Goal: Check status: Check status

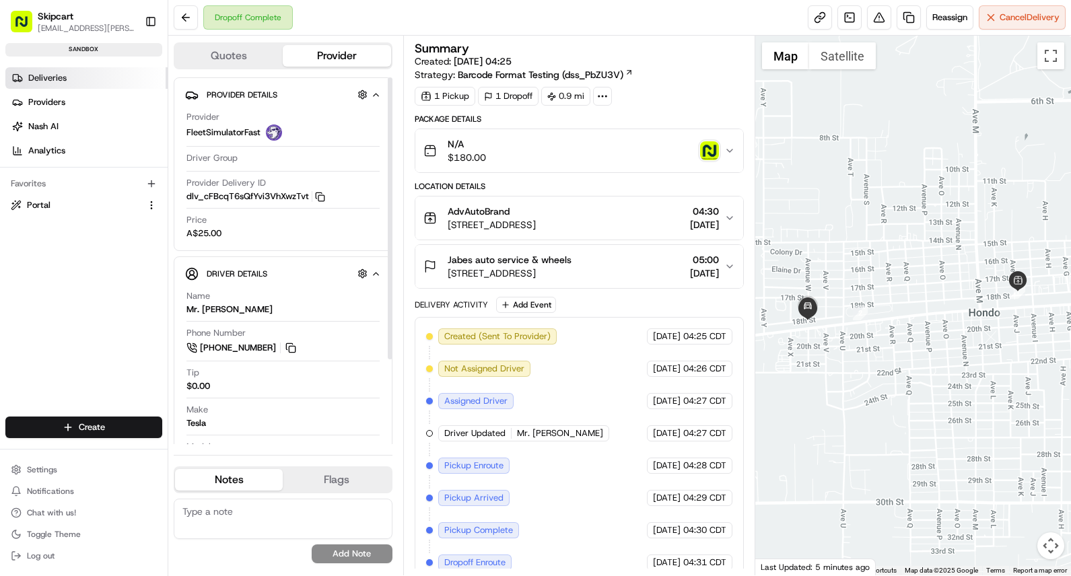
click at [67, 79] on link "Deliveries" at bounding box center [86, 78] width 162 height 22
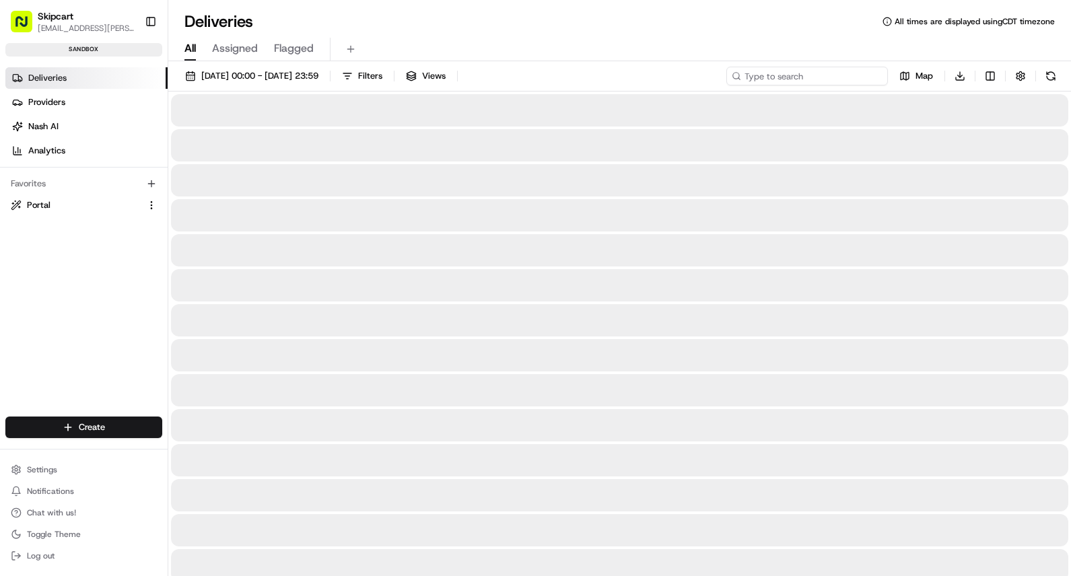
click at [797, 80] on input at bounding box center [807, 76] width 162 height 19
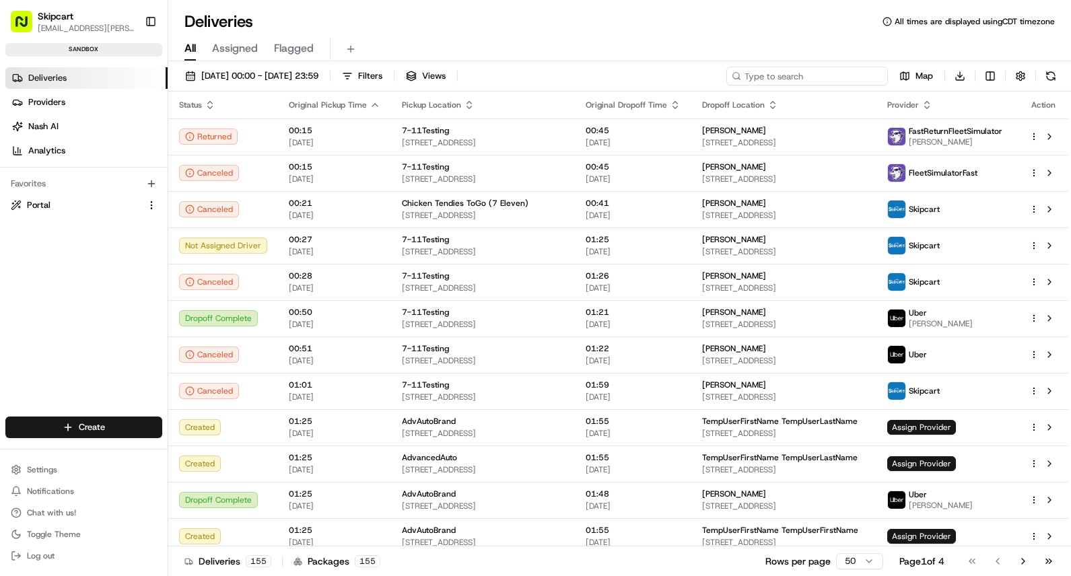
paste input "1451437"
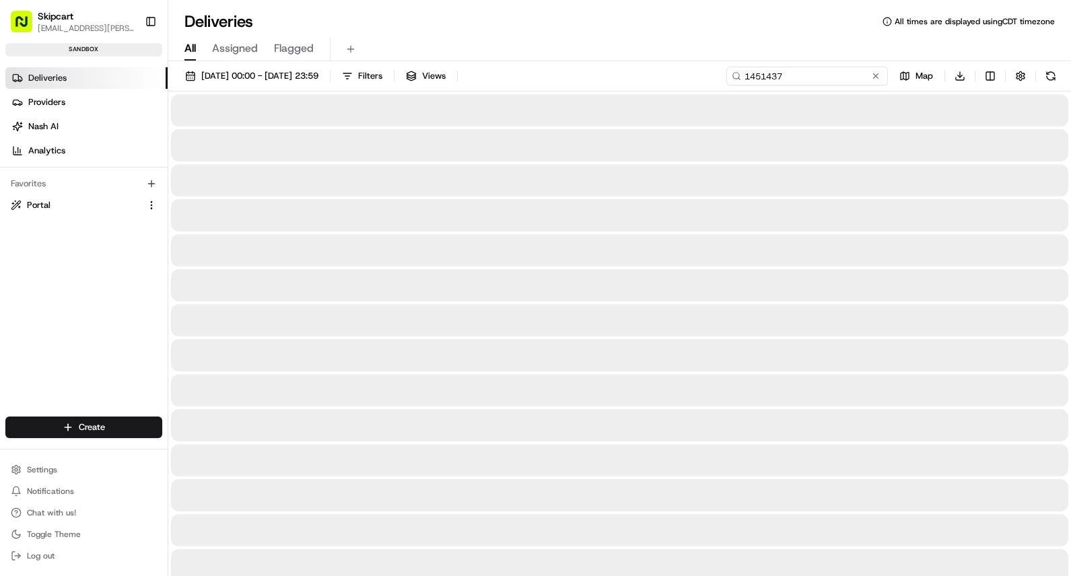
type input "1451437"
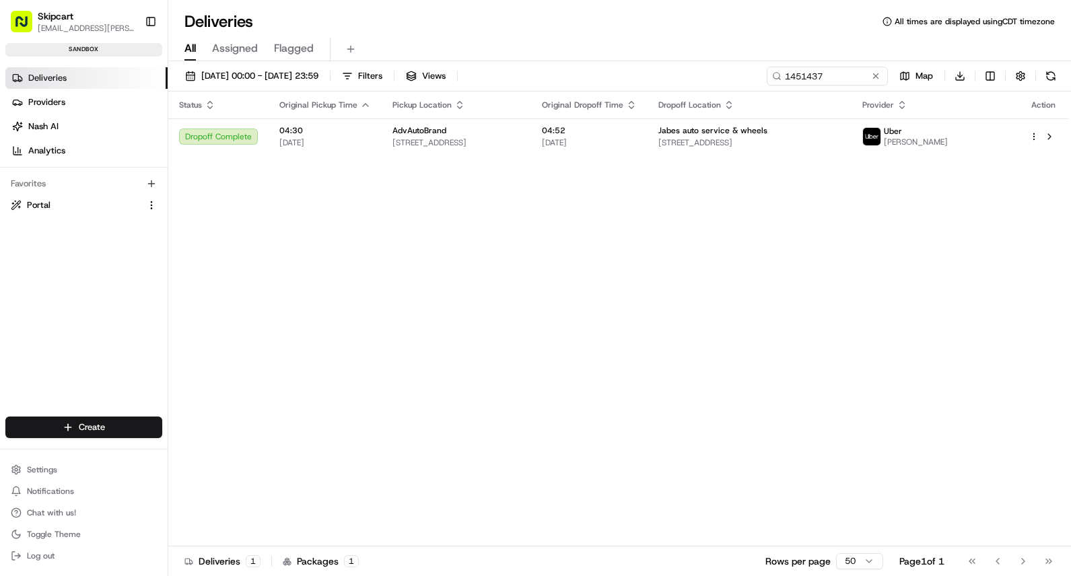
click at [530, 155] on div "Status Original Pickup Time Pickup Location Original Dropoff Time Dropoff Locat…" at bounding box center [618, 319] width 900 height 455
click at [520, 143] on span "[STREET_ADDRESS]" at bounding box center [456, 142] width 128 height 11
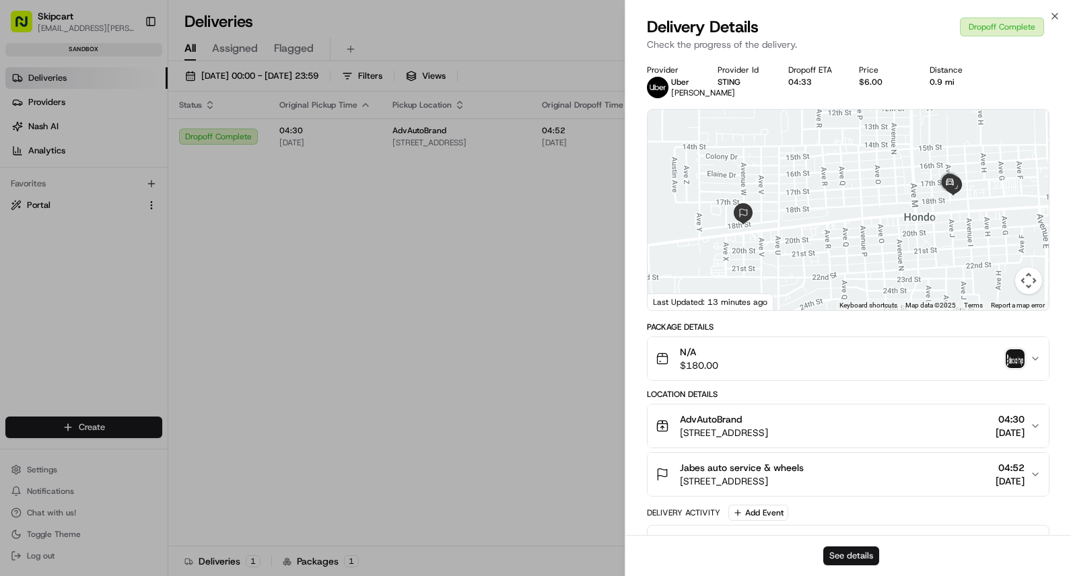
click at [849, 558] on button "See details" at bounding box center [851, 556] width 56 height 19
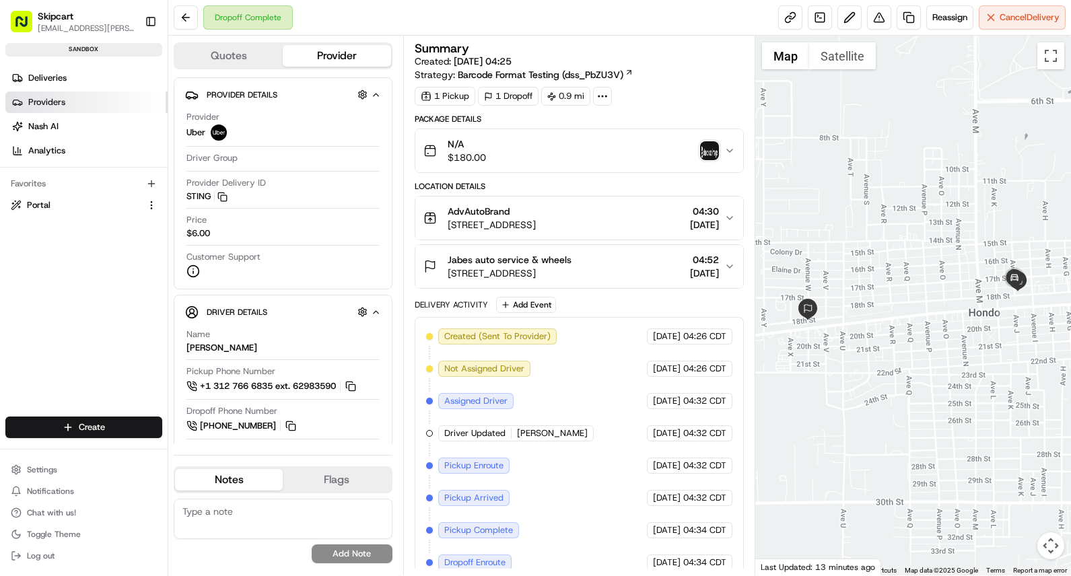
click at [31, 92] on link "Providers" at bounding box center [86, 103] width 162 height 22
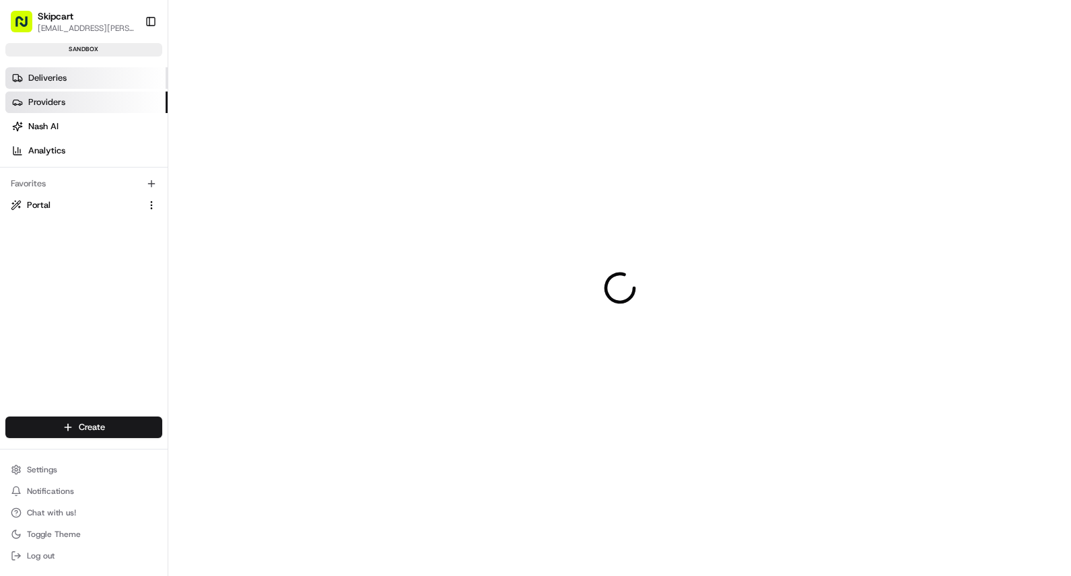
click at [40, 83] on link "Deliveries" at bounding box center [86, 78] width 162 height 22
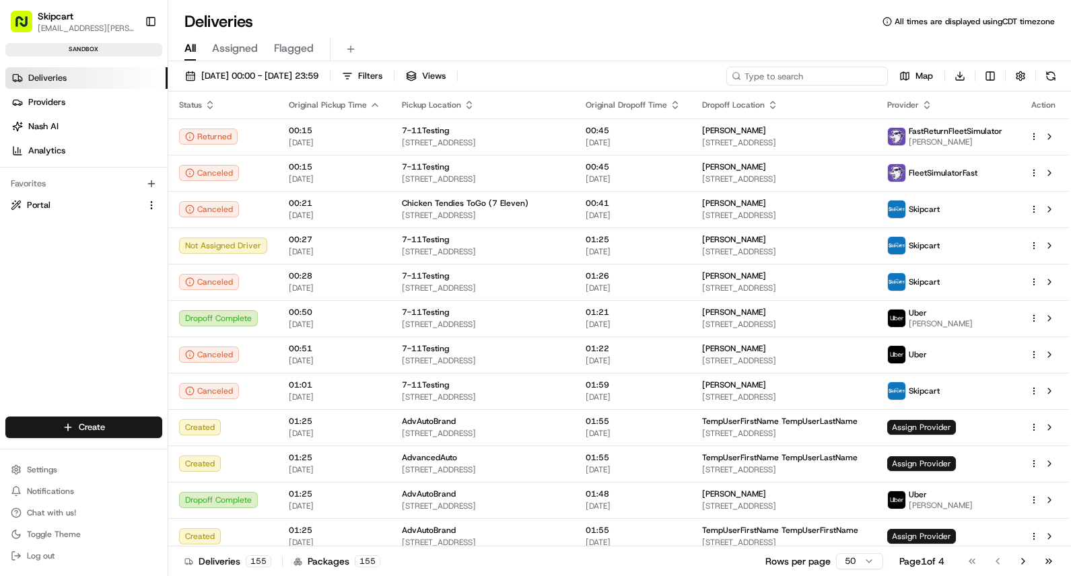
click at [830, 78] on input at bounding box center [807, 76] width 162 height 19
paste input "1451435"
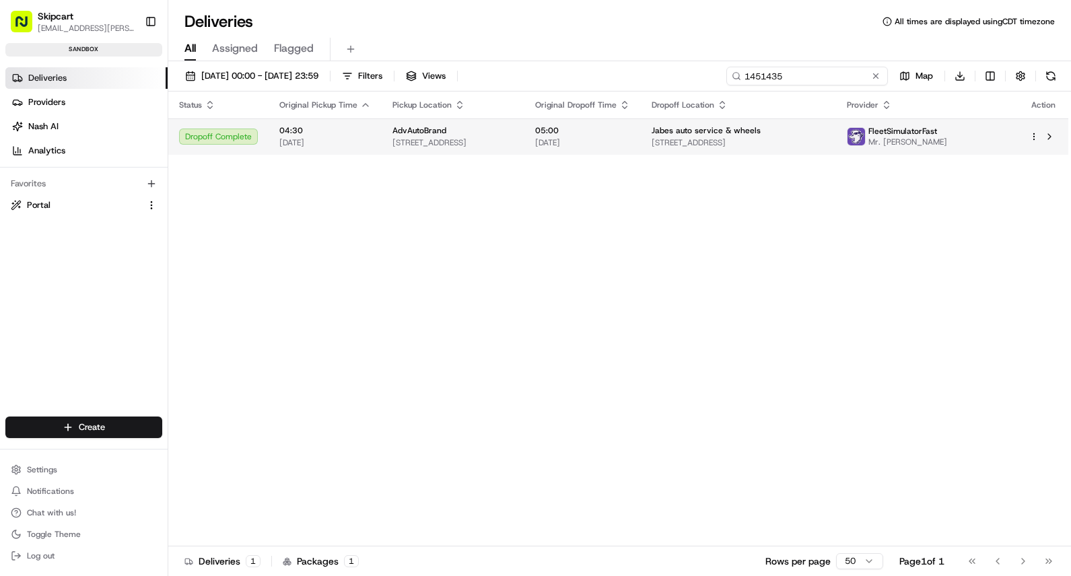
type input "1451435"
click at [514, 137] on div "AdvAutoBrand [STREET_ADDRESS]" at bounding box center [452, 136] width 121 height 23
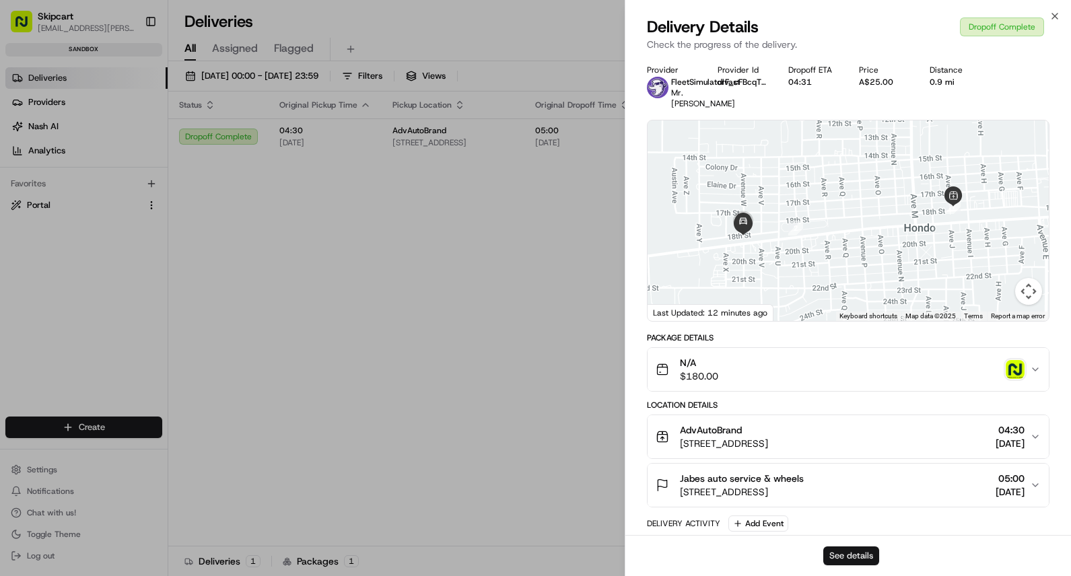
click at [847, 553] on button "See details" at bounding box center [851, 556] width 56 height 19
